Goal: Book appointment/travel/reservation

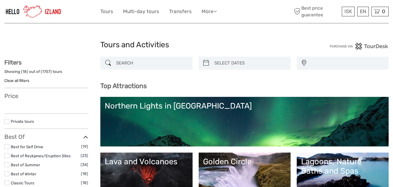
select select
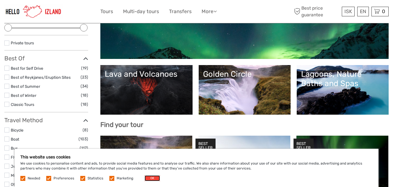
click at [151, 179] on button "OK" at bounding box center [152, 178] width 15 height 6
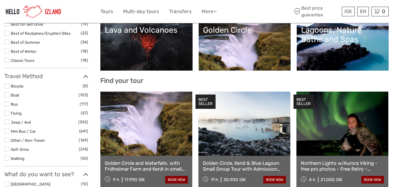
scroll to position [146, 0]
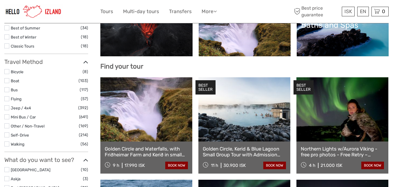
click at [8, 80] on label at bounding box center [6, 80] width 5 height 5
click at [0, 0] on input "checkbox" at bounding box center [0, 0] width 0 height 0
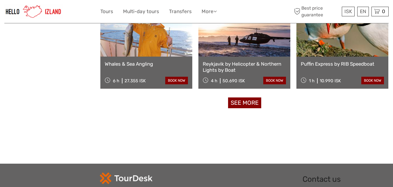
scroll to position [616, 0]
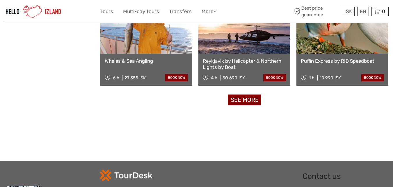
click at [255, 98] on link "See more" at bounding box center [244, 99] width 33 height 11
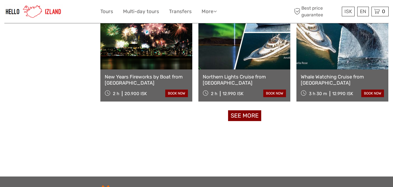
scroll to position [1227, 0]
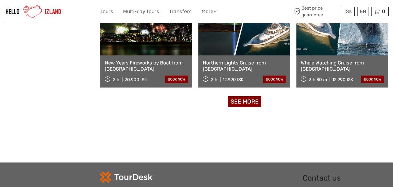
click at [249, 101] on link "See more" at bounding box center [244, 101] width 33 height 11
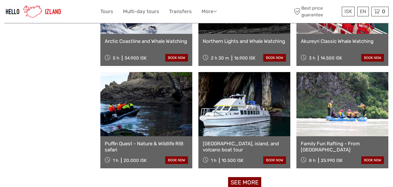
scroll to position [1781, 0]
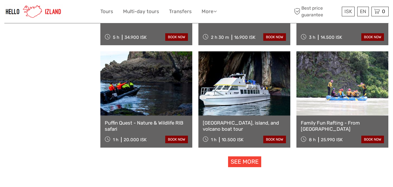
click at [245, 163] on link "See more" at bounding box center [244, 161] width 33 height 11
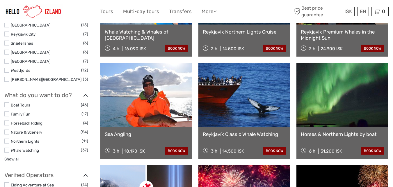
scroll to position [0, 0]
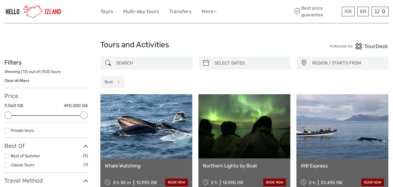
click at [160, 64] on input "search" at bounding box center [152, 63] width 76 height 10
type input "sárlón"
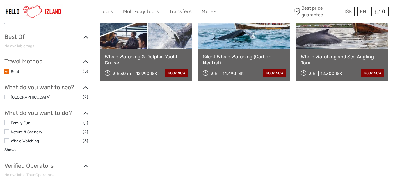
scroll to position [91, 0]
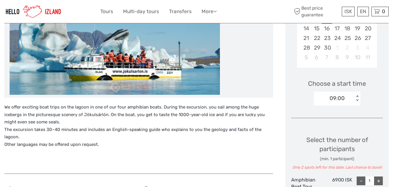
scroll to position [148, 0]
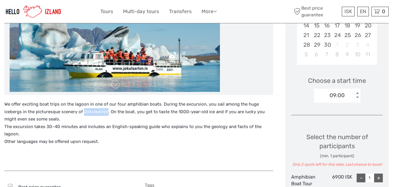
drag, startPoint x: 66, startPoint y: 112, endPoint x: 88, endPoint y: 112, distance: 21.8
click at [88, 112] on p "We offer exciting boat trips on the lagoon in one of our four amphibian boats. …" at bounding box center [138, 122] width 269 height 45
copy p "Jökulsárlón"
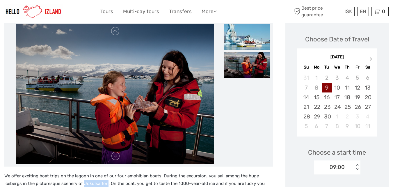
scroll to position [89, 0]
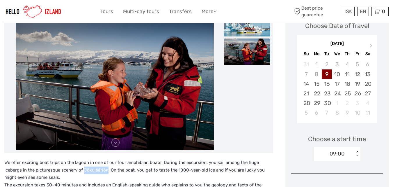
click at [118, 143] on link at bounding box center [115, 142] width 9 height 9
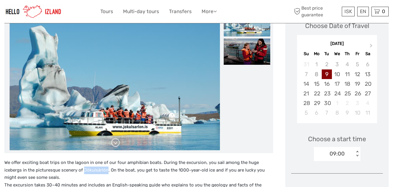
click at [114, 142] on link at bounding box center [115, 142] width 9 height 9
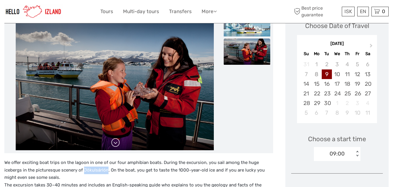
click at [114, 142] on link at bounding box center [115, 142] width 9 height 9
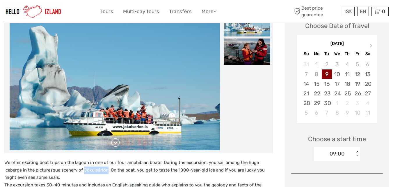
click at [115, 142] on link at bounding box center [115, 142] width 9 height 9
